Goal: Task Accomplishment & Management: Use online tool/utility

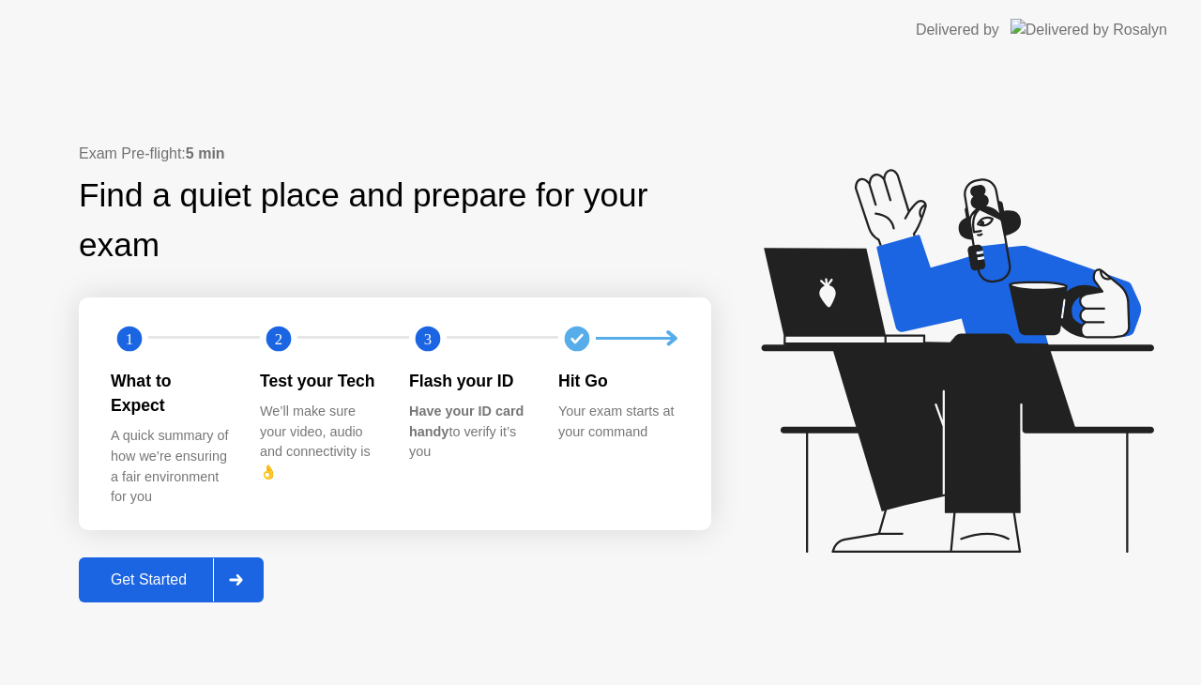
click at [147, 571] on div "Get Started" at bounding box center [148, 579] width 129 height 17
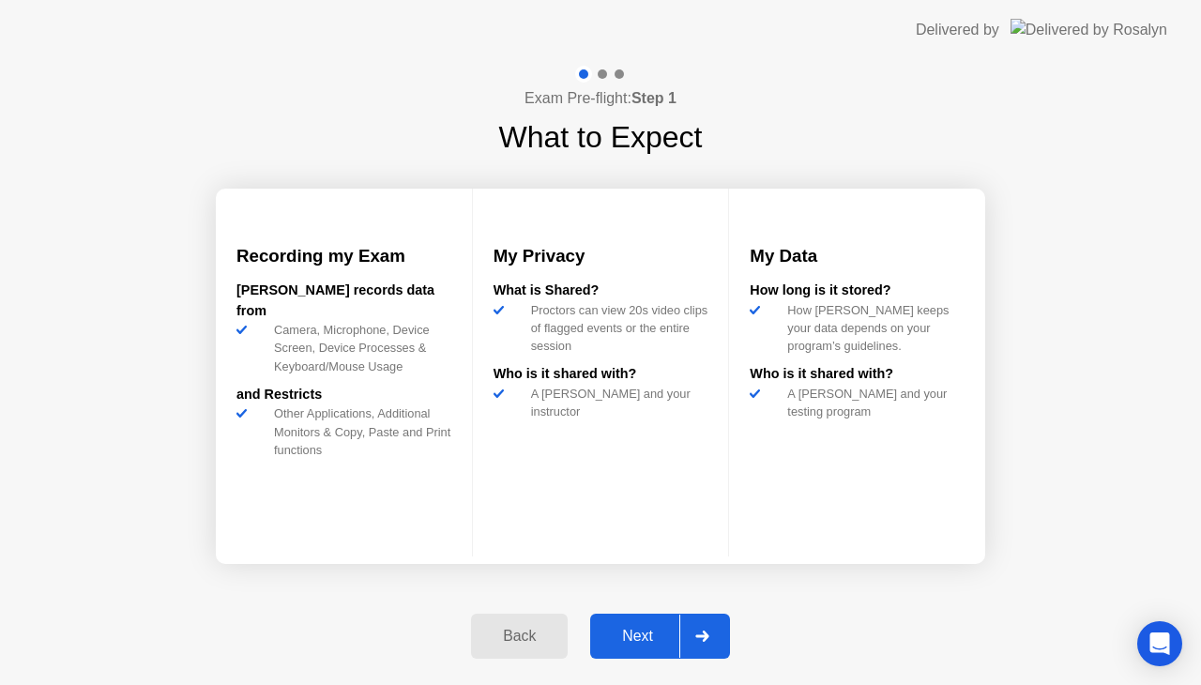
click at [642, 639] on div "Next" at bounding box center [638, 636] width 84 height 17
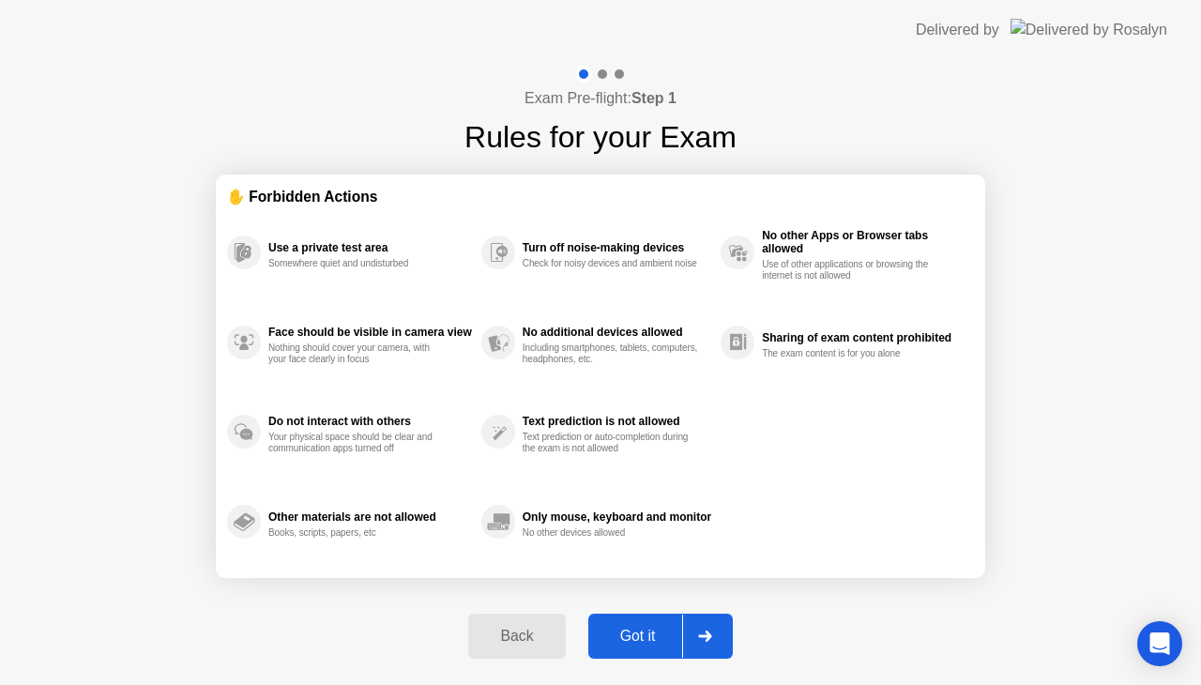
click at [642, 639] on div "Got it" at bounding box center [638, 636] width 88 height 17
select select "**********"
select select "*******"
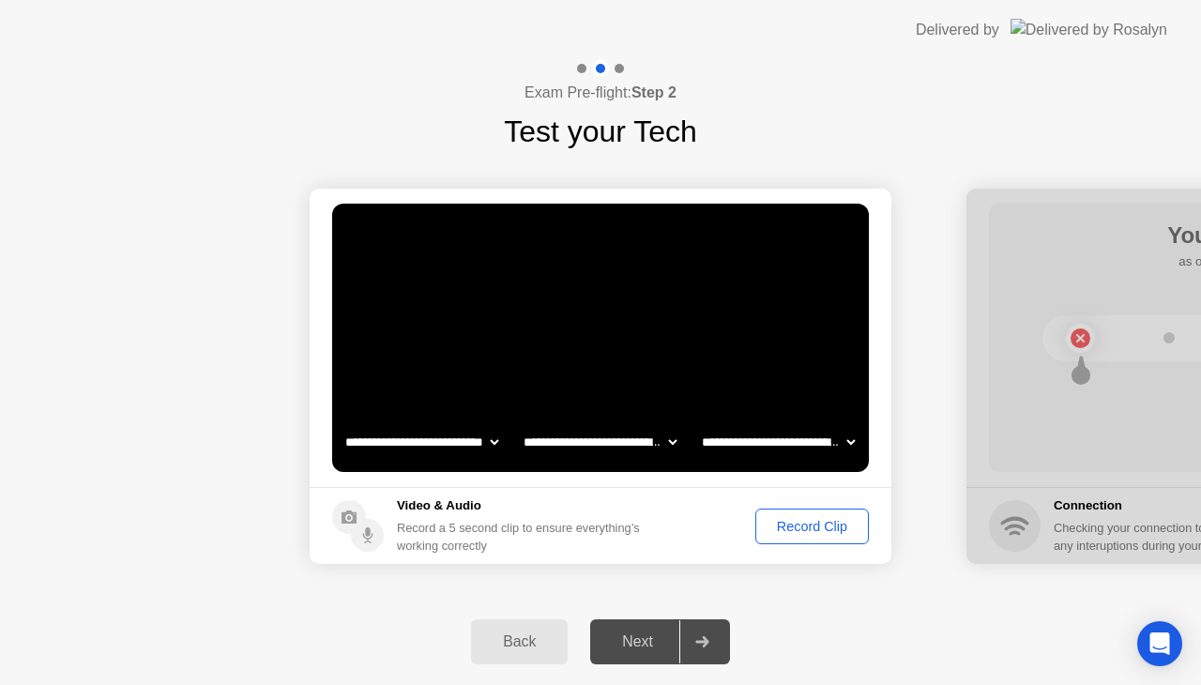
click at [794, 530] on div "Record Clip" at bounding box center [812, 526] width 100 height 15
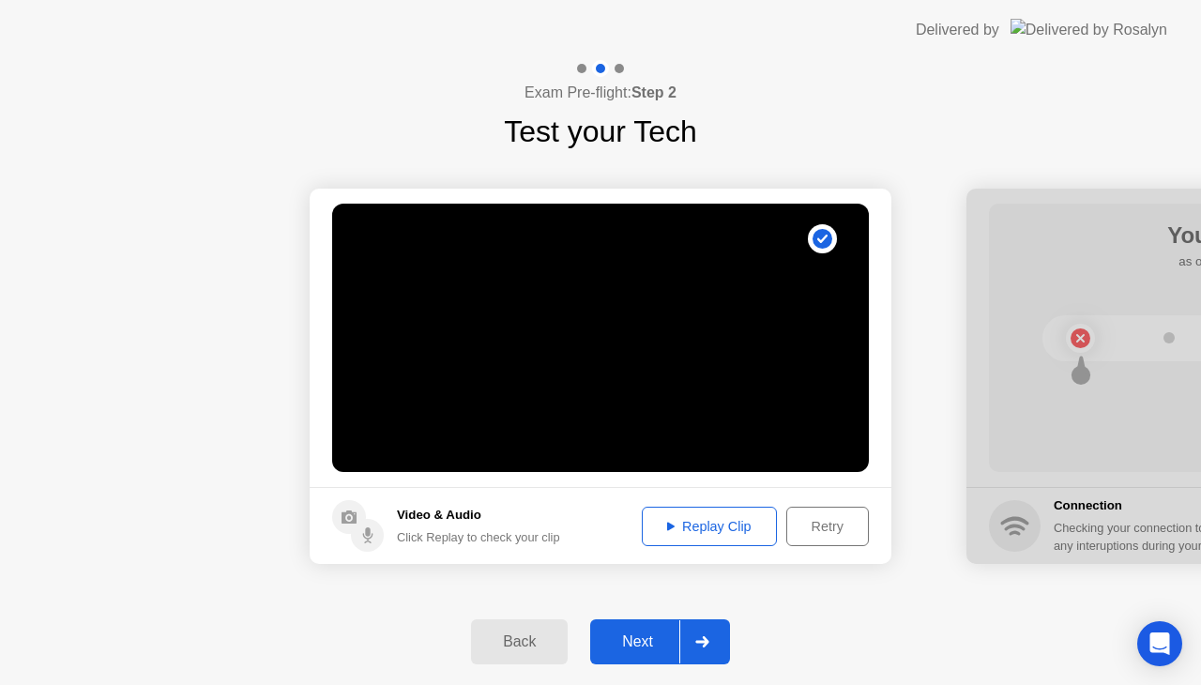
click at [636, 644] on div "Next" at bounding box center [638, 641] width 84 height 17
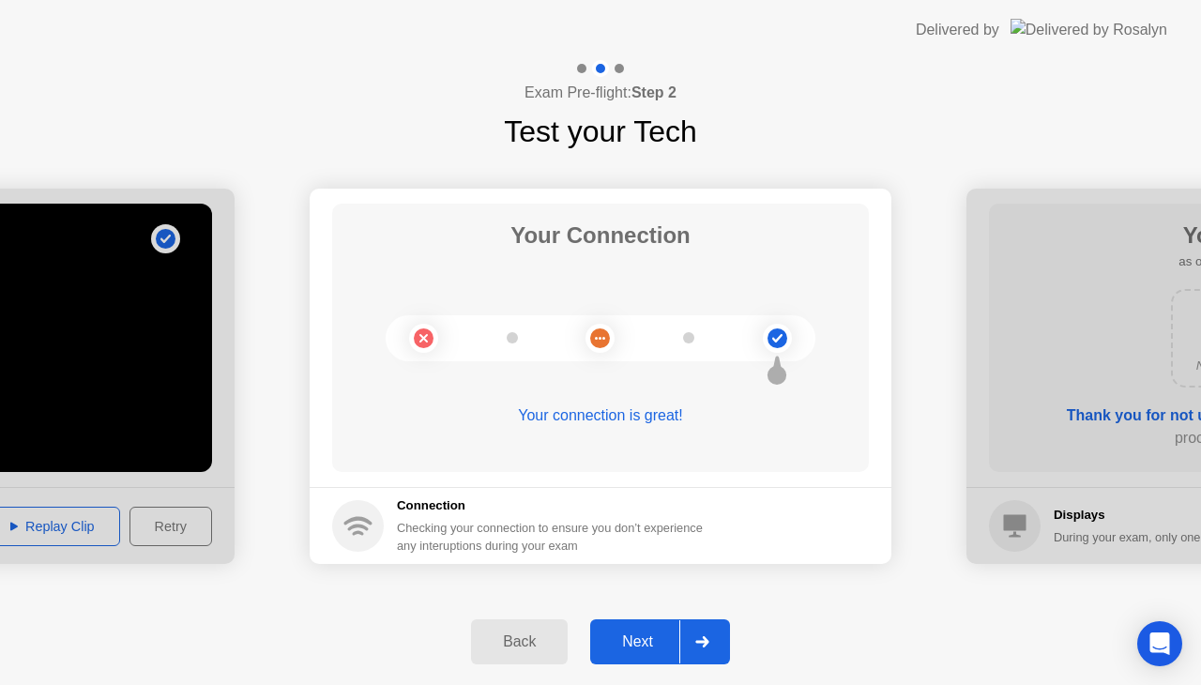
click at [639, 648] on div "Next" at bounding box center [638, 641] width 84 height 17
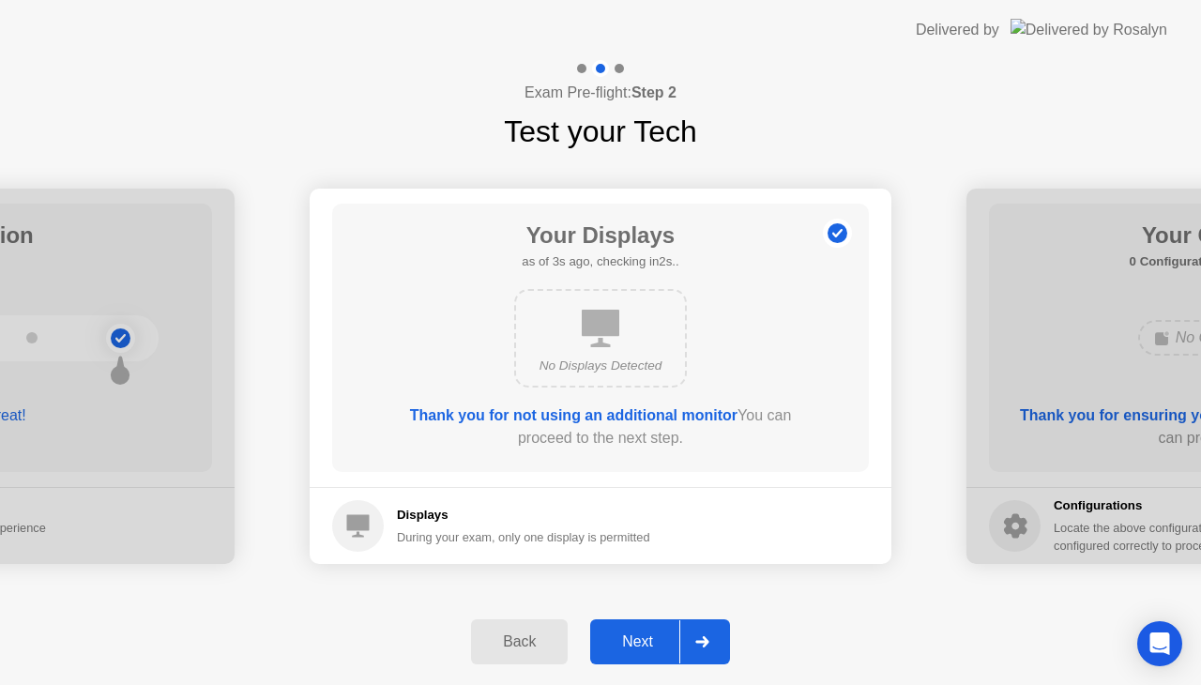
click at [636, 636] on div "Next" at bounding box center [638, 641] width 84 height 17
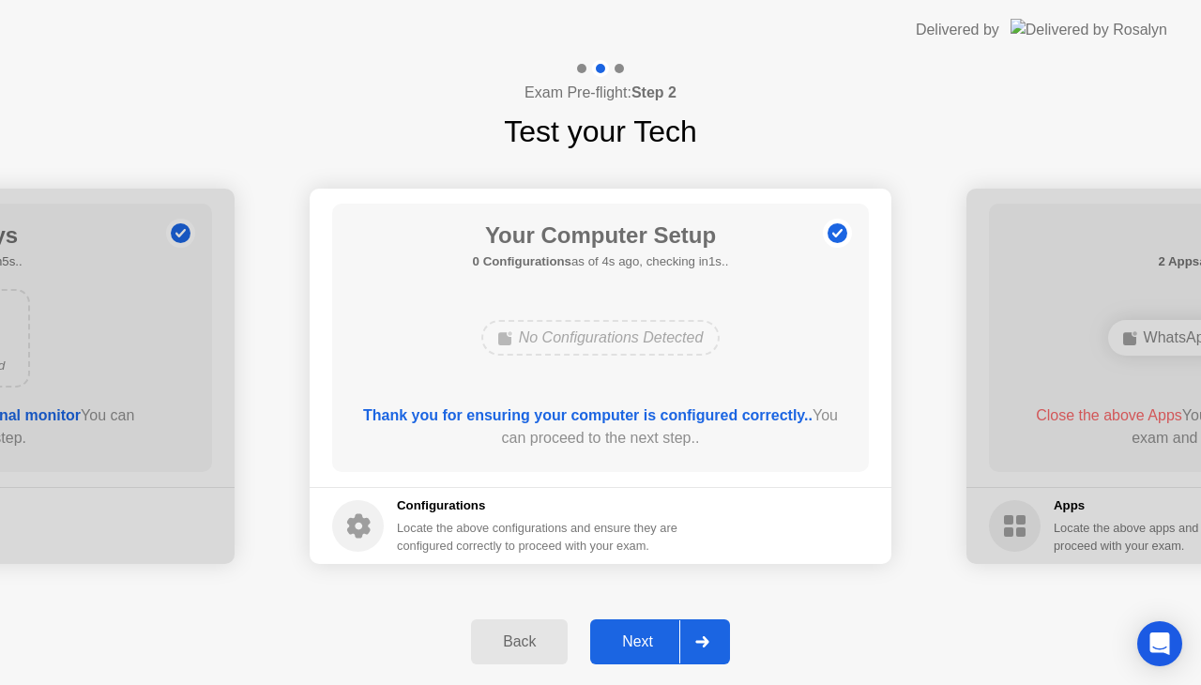
click at [636, 636] on div "Next" at bounding box center [638, 641] width 84 height 17
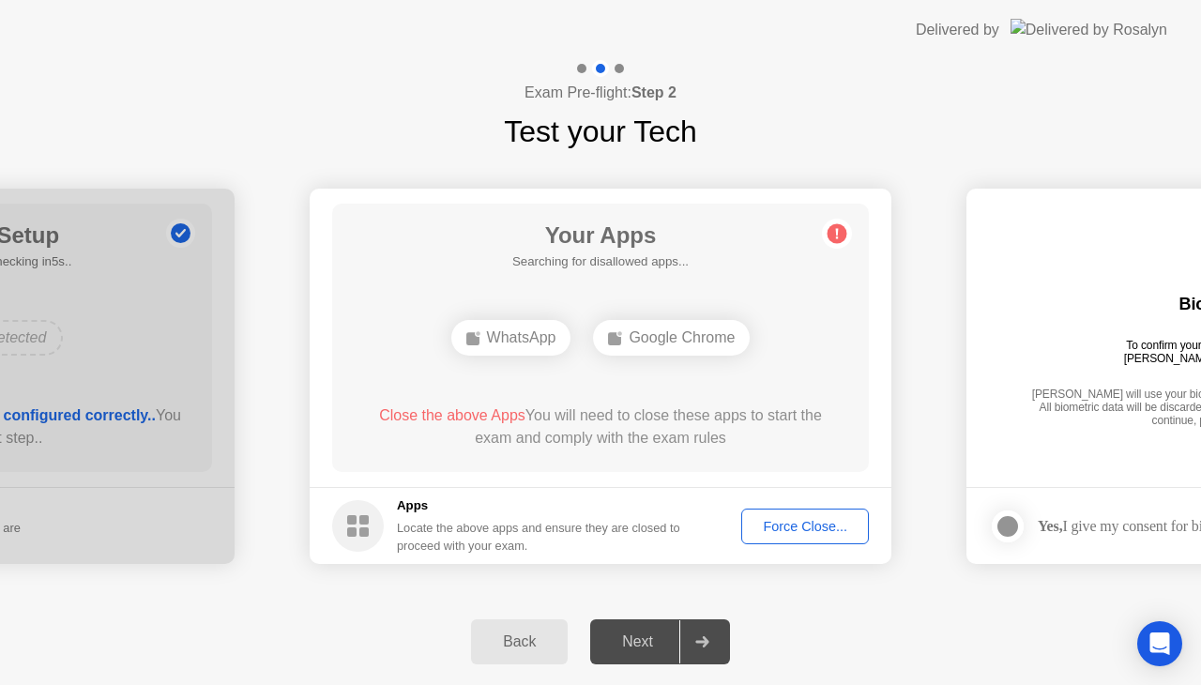
click at [792, 522] on div "Force Close..." at bounding box center [805, 526] width 114 height 15
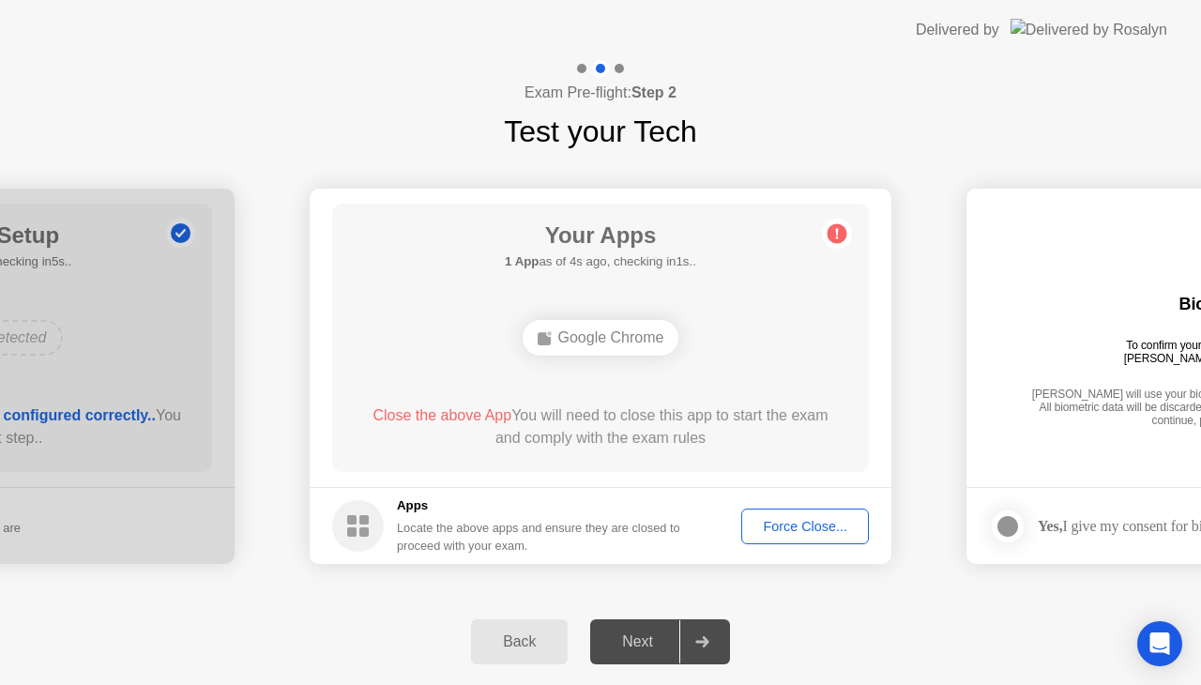
click at [782, 523] on div "Force Close..." at bounding box center [805, 526] width 114 height 15
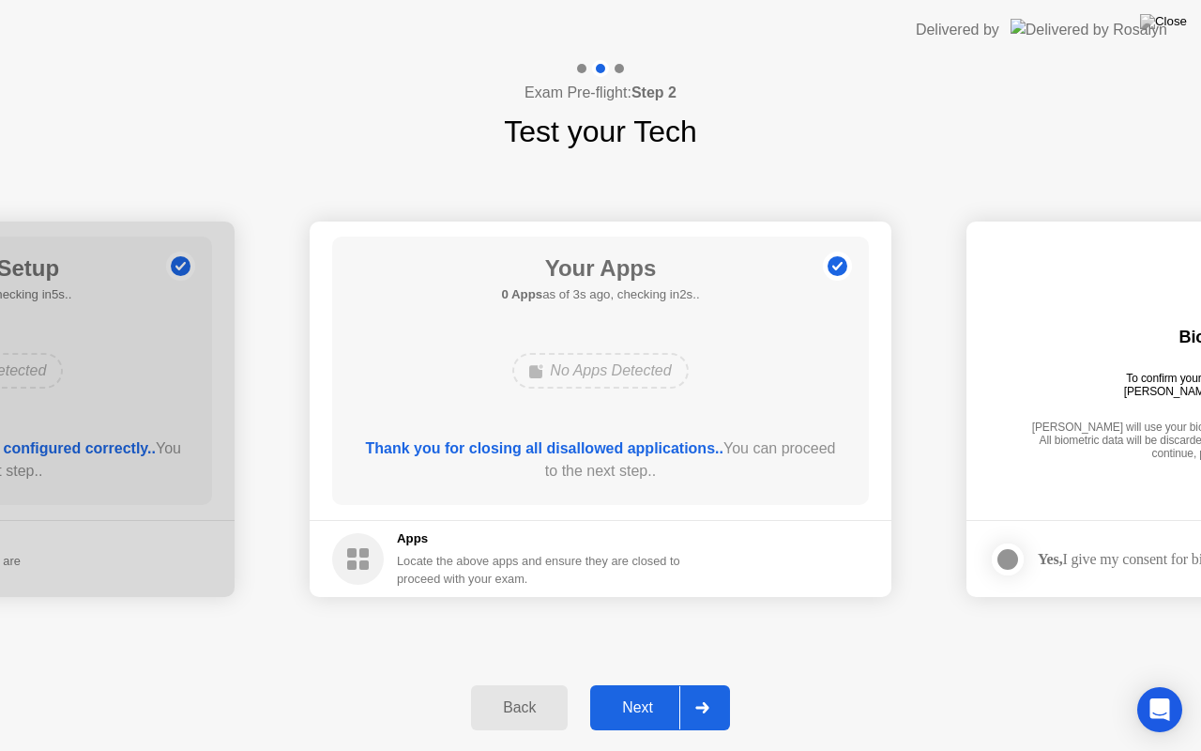
click at [647, 684] on div "Next" at bounding box center [638, 707] width 84 height 17
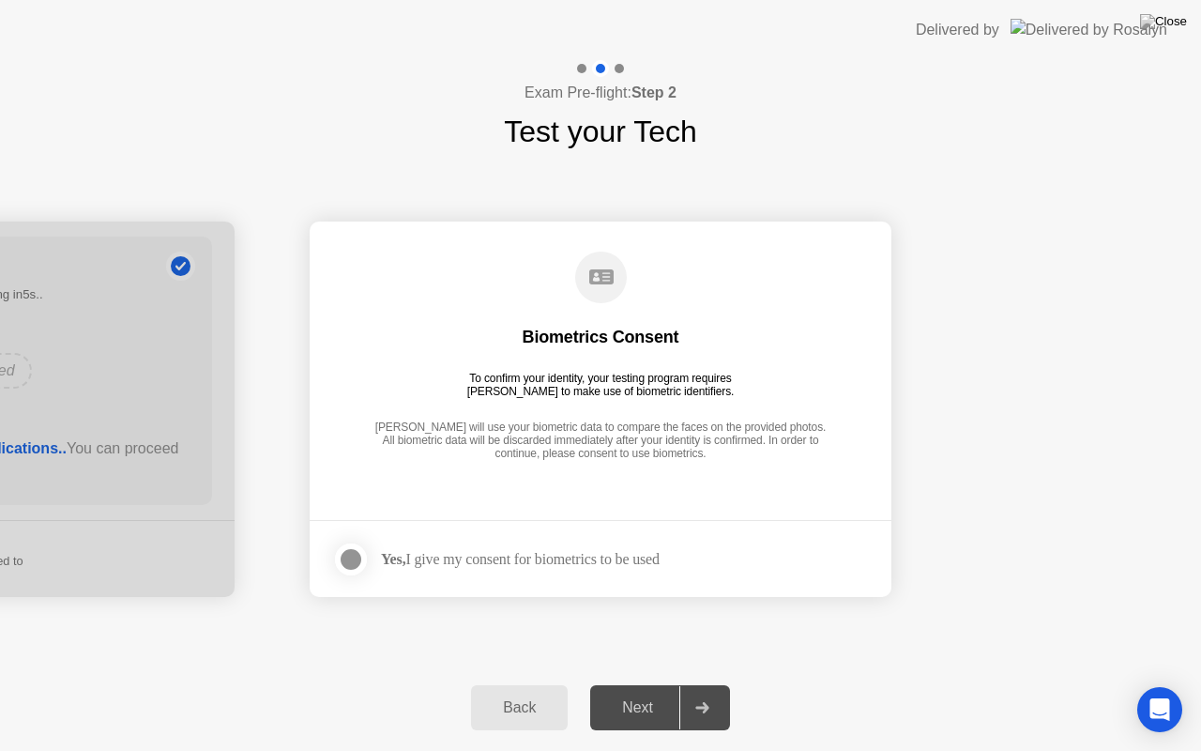
click at [347, 554] on div at bounding box center [351, 559] width 23 height 23
click at [648, 684] on div "Next" at bounding box center [638, 707] width 84 height 17
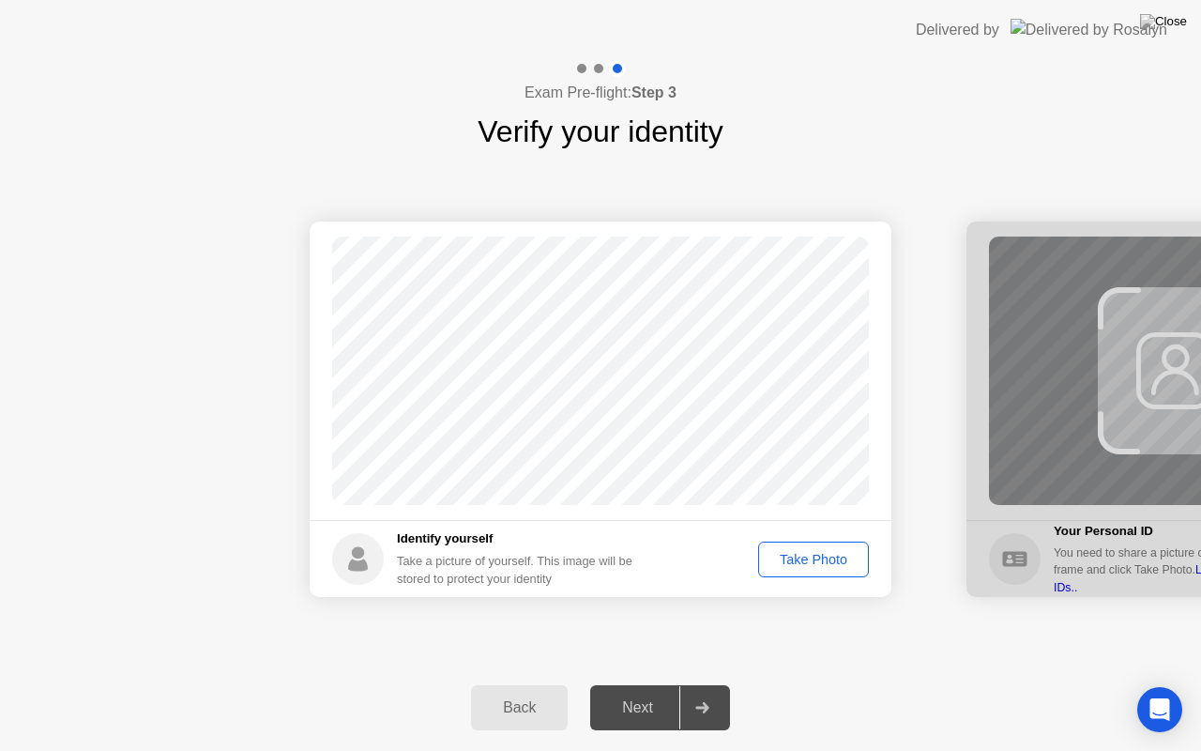
click at [801, 552] on div "Take Photo" at bounding box center [814, 559] width 98 height 15
click at [644, 684] on div "Next" at bounding box center [638, 707] width 84 height 17
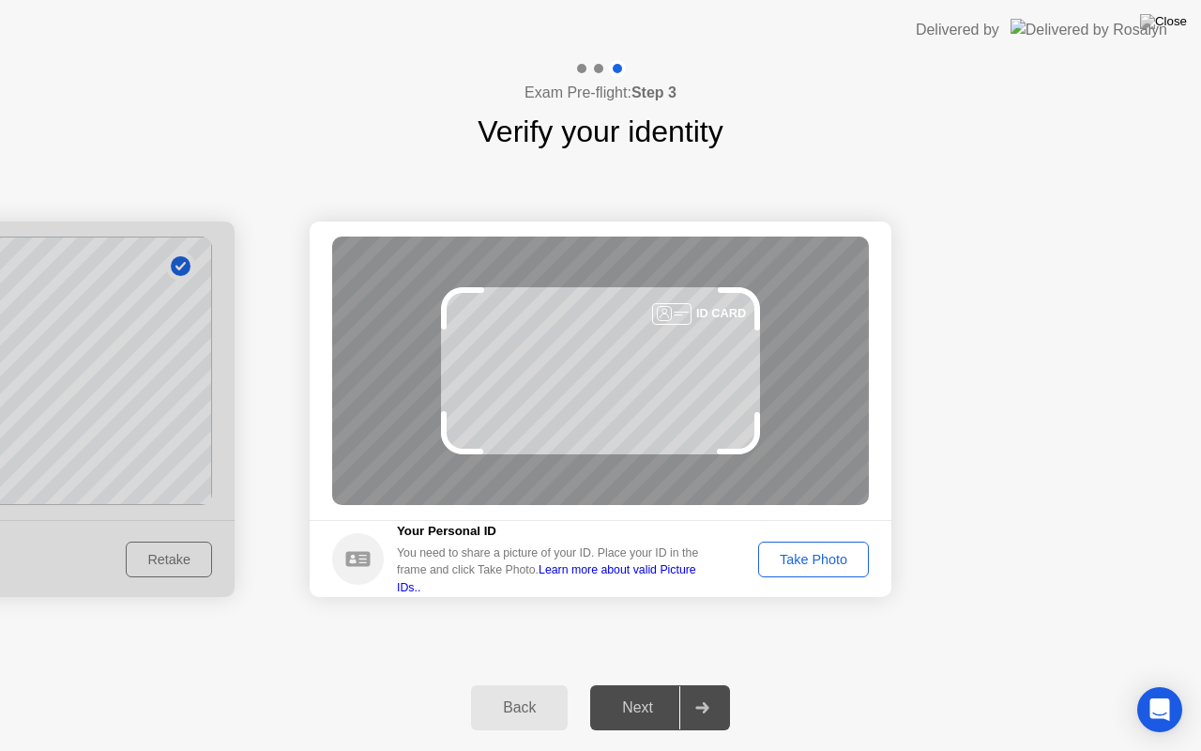
click at [803, 555] on div "Take Photo" at bounding box center [814, 559] width 98 height 15
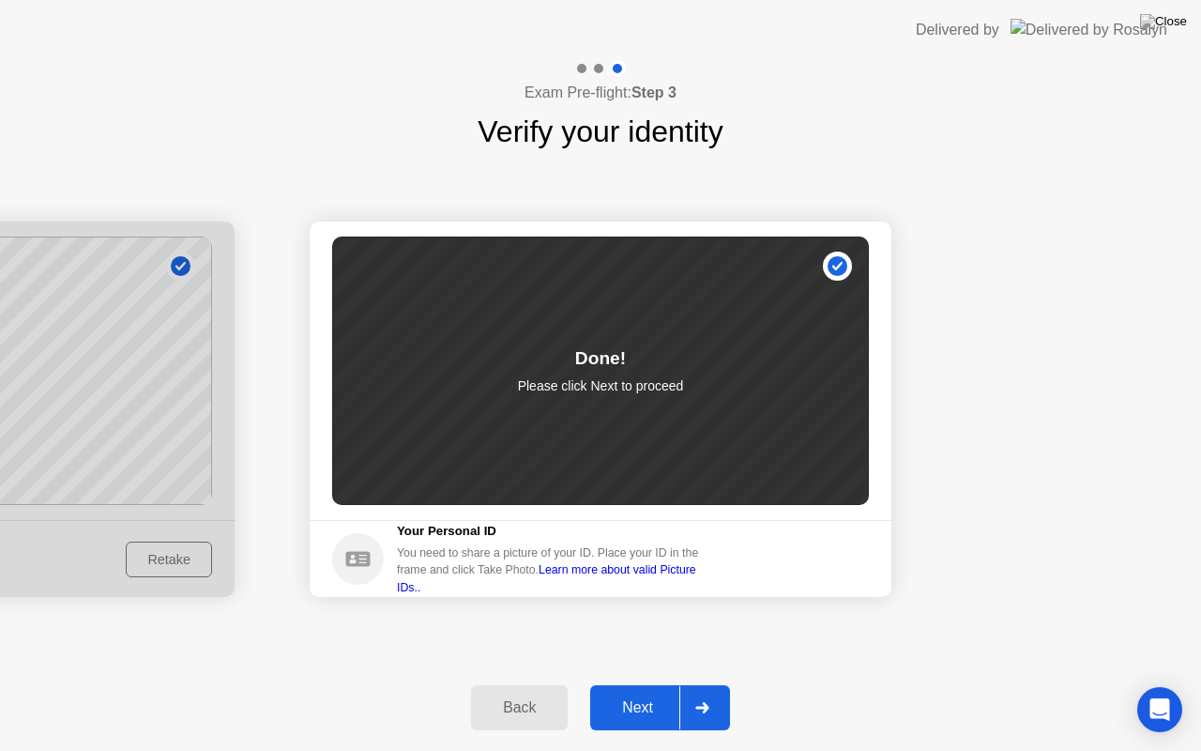
click at [638, 684] on div "Next" at bounding box center [638, 707] width 84 height 17
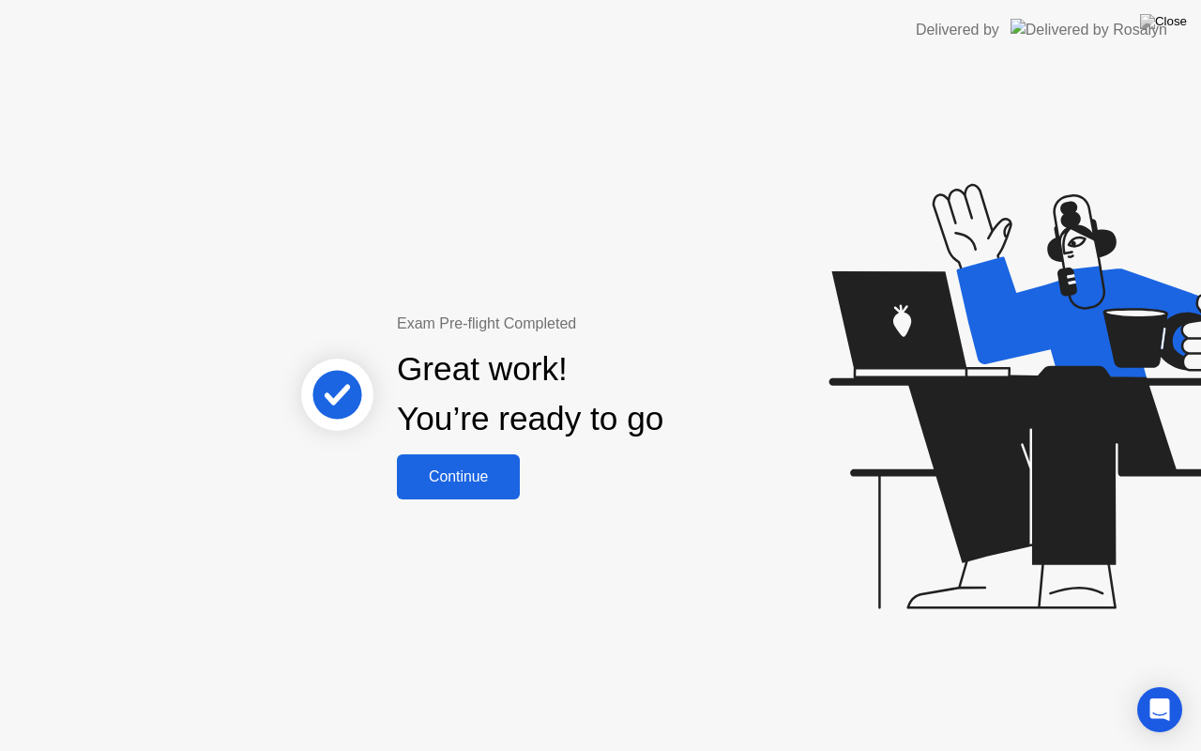
click at [463, 475] on div "Continue" at bounding box center [459, 476] width 112 height 17
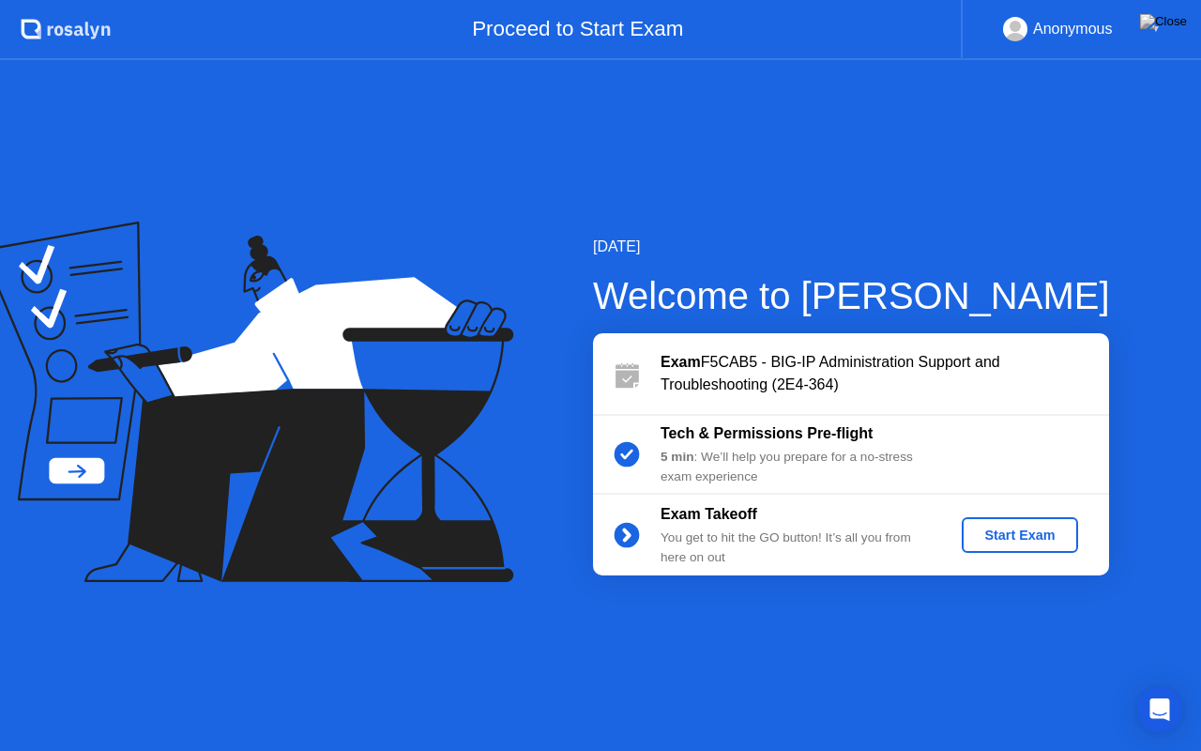
click at [1002, 538] on div "Start Exam" at bounding box center [1019, 534] width 100 height 15
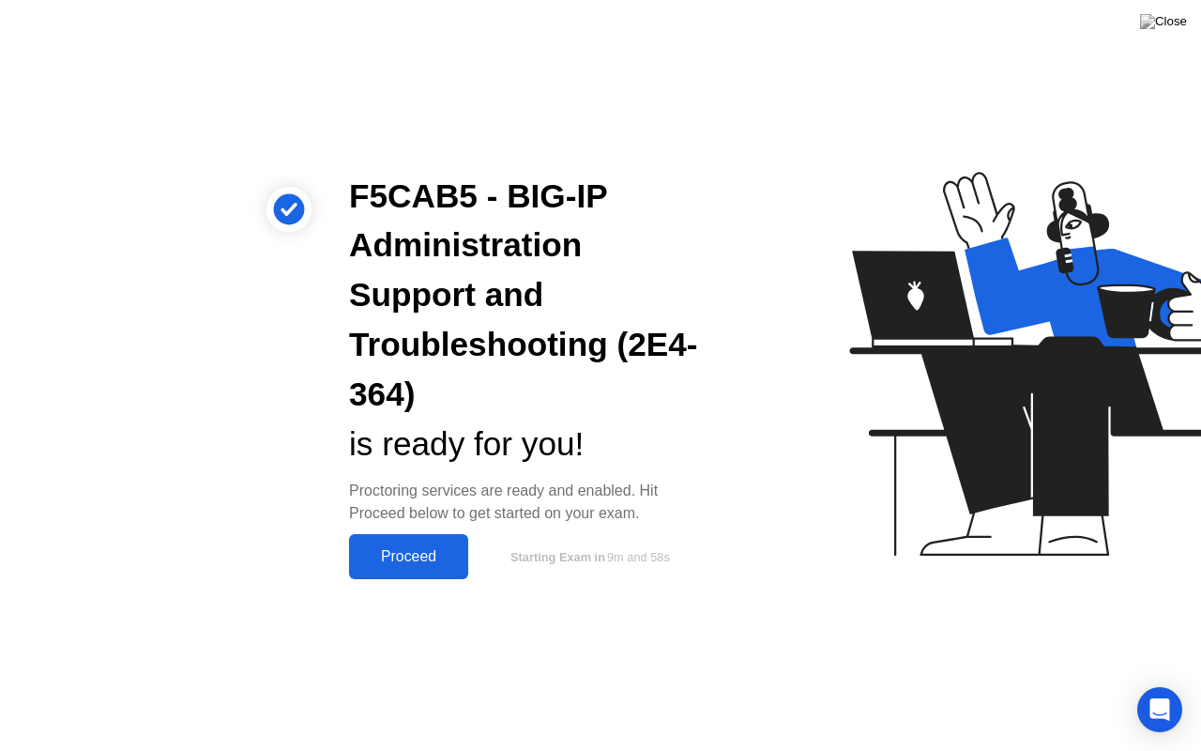
click at [404, 559] on div "Proceed" at bounding box center [409, 556] width 108 height 17
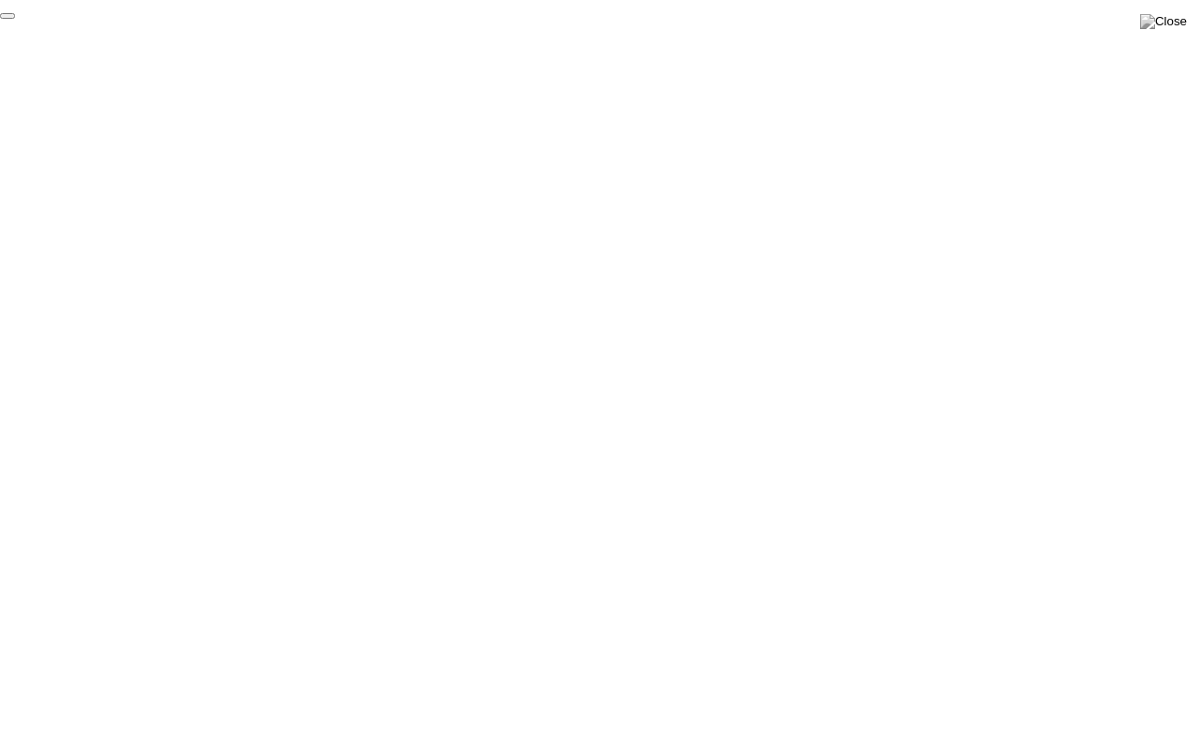
click div "End Proctoring Session"
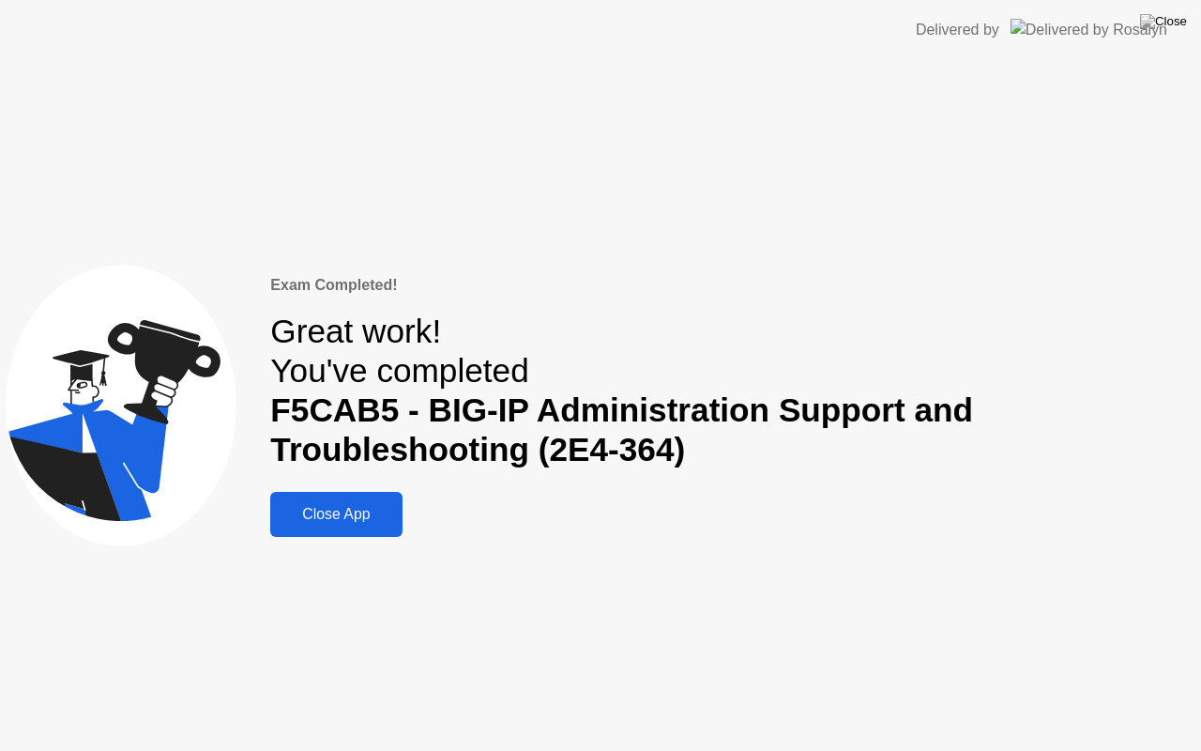
click at [336, 521] on div "Close App" at bounding box center [336, 514] width 120 height 17
